Goal: Task Accomplishment & Management: Use online tool/utility

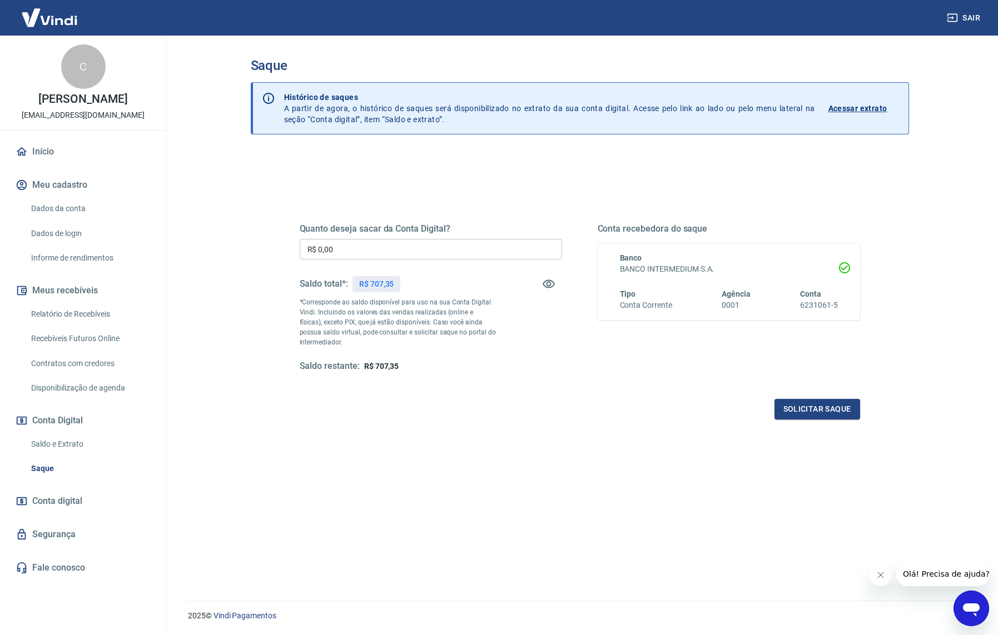
click at [549, 337] on div "Quanto deseja sacar da Conta Digital? R$ 0,00 ​ Saldo total*: R$ 707,35 *Corres…" at bounding box center [431, 297] width 262 height 149
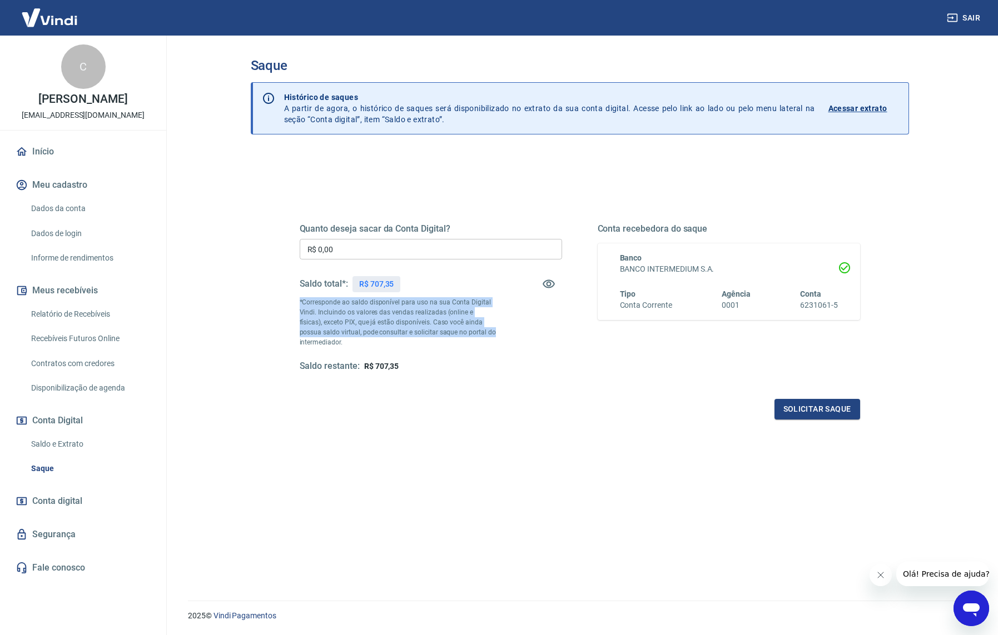
drag, startPoint x: 489, startPoint y: 336, endPoint x: 299, endPoint y: 305, distance: 192.1
click at [300, 305] on p "*Corresponde ao saldo disponível para uso na sua Conta Digital Vindi. Incluindo…" at bounding box center [398, 322] width 197 height 50
click at [350, 319] on p "*Corresponde ao saldo disponível para uso na sua Conta Digital Vindi. Incluindo…" at bounding box center [398, 322] width 197 height 50
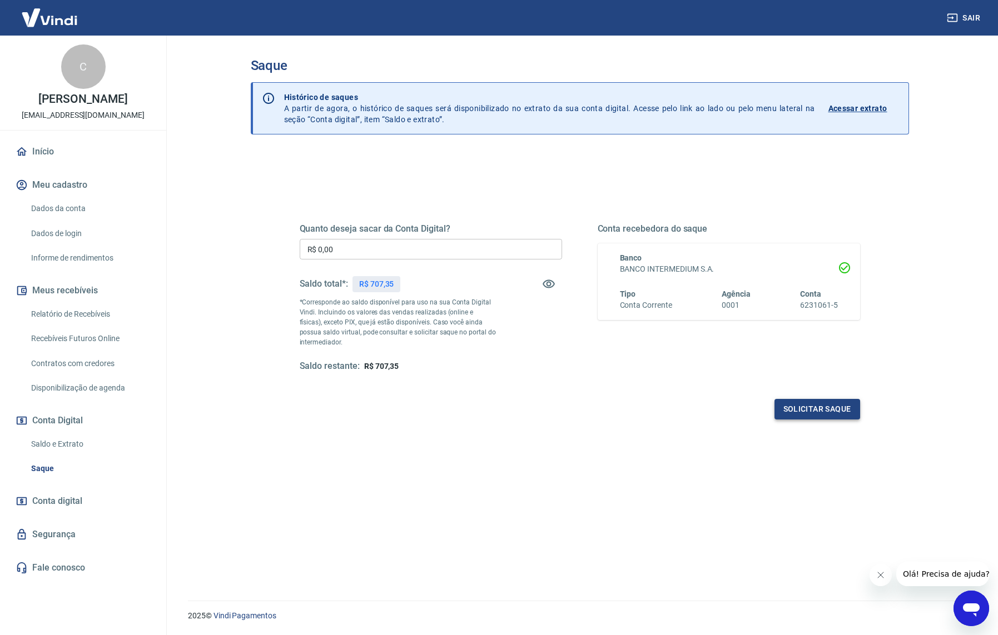
click at [840, 411] on button "Solicitar saque" at bounding box center [817, 409] width 86 height 21
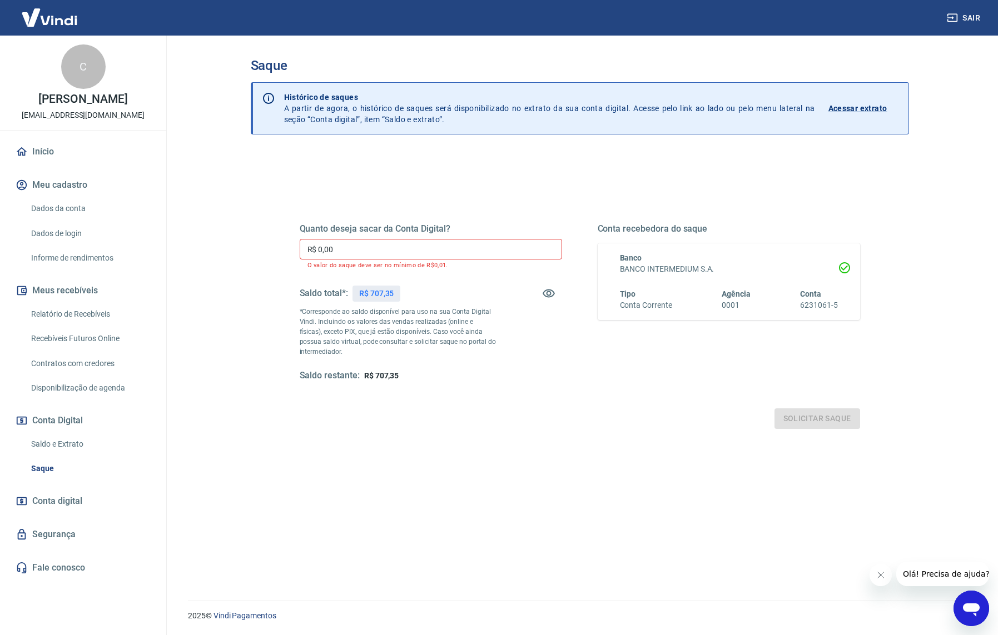
click at [395, 294] on div "R$ 707,35" at bounding box center [376, 294] width 48 height 16
click at [404, 255] on input "R$ 0,00" at bounding box center [431, 249] width 262 height 21
click at [408, 254] on input "R$ 0,00" at bounding box center [431, 249] width 262 height 21
drag, startPoint x: 471, startPoint y: 314, endPoint x: 490, endPoint y: 355, distance: 45.3
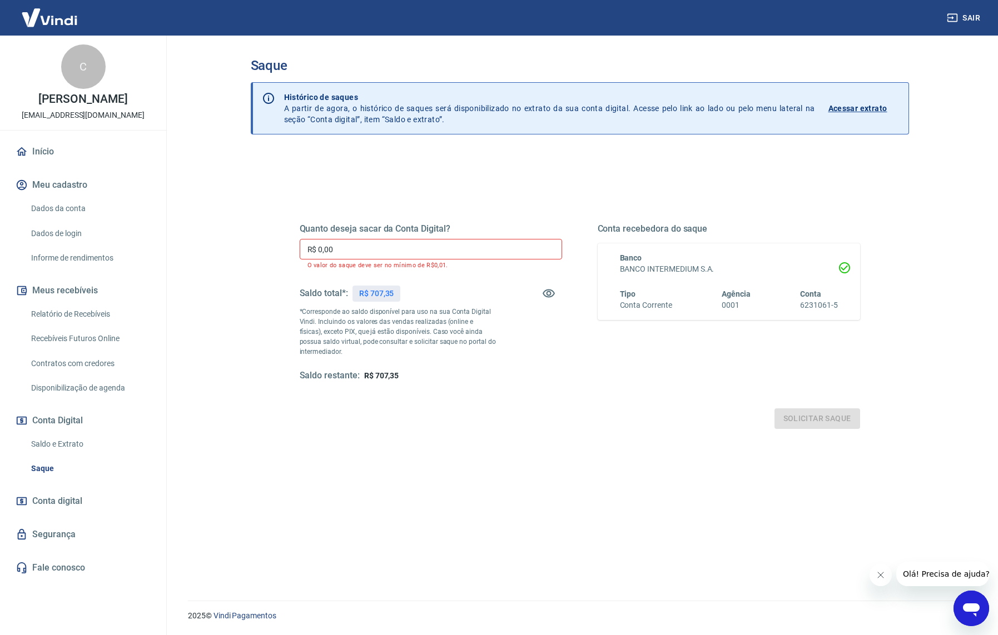
click at [471, 315] on p "*Corresponde ao saldo disponível para uso na sua Conta Digital Vindi. Incluindo…" at bounding box center [398, 332] width 197 height 50
click at [499, 378] on div "Saldo restante: R$ 707,35" at bounding box center [431, 376] width 262 height 12
click at [499, 381] on div "Saldo restante: R$ 707,35" at bounding box center [431, 376] width 262 height 12
